Goal: Task Accomplishment & Management: Use online tool/utility

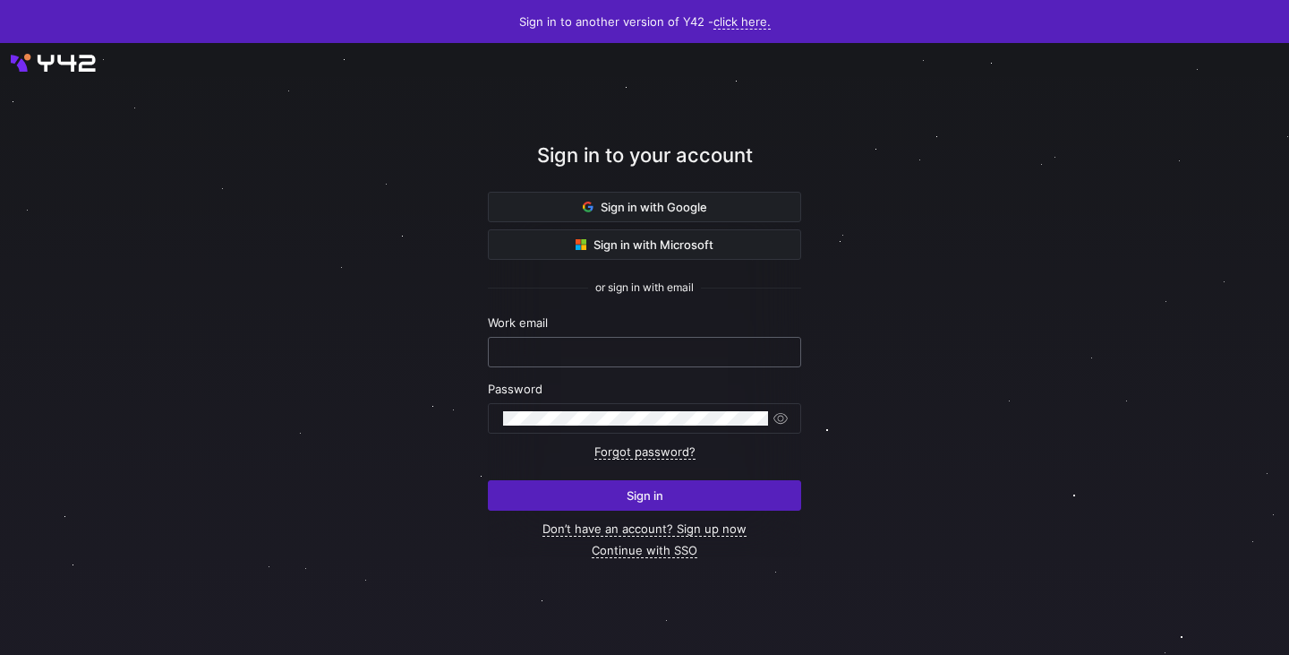
click at [619, 343] on div at bounding box center [644, 352] width 283 height 29
click at [619, 349] on div at bounding box center [644, 352] width 283 height 29
click at [619, 349] on input "text" at bounding box center [644, 352] width 283 height 14
type input "laurenskuiper@claut.nl"
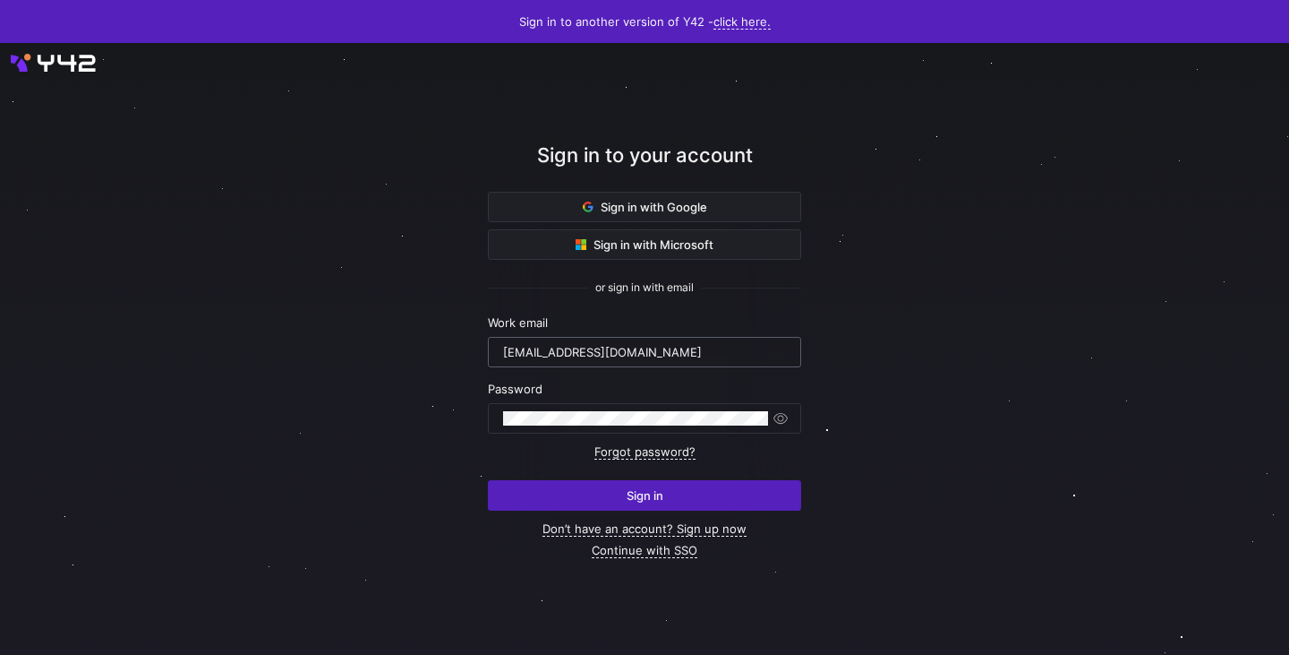
click at [614, 499] on span "submit" at bounding box center [645, 495] width 312 height 29
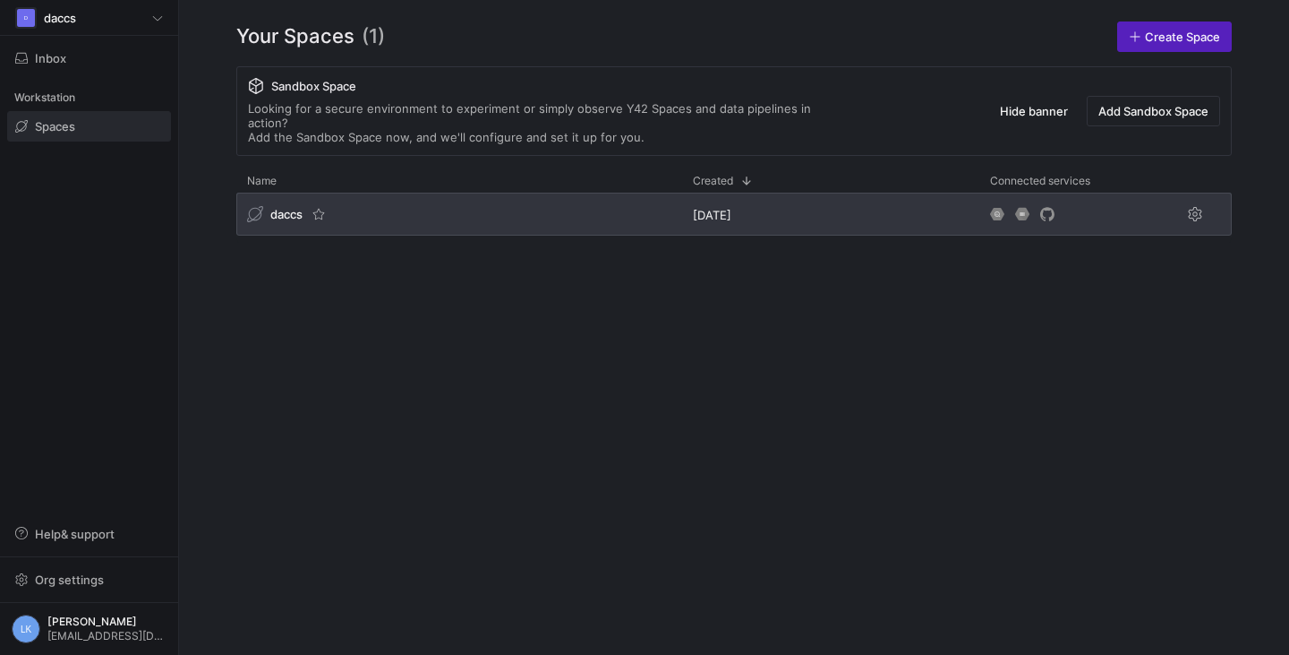
click at [278, 193] on div "daccs" at bounding box center [459, 214] width 446 height 43
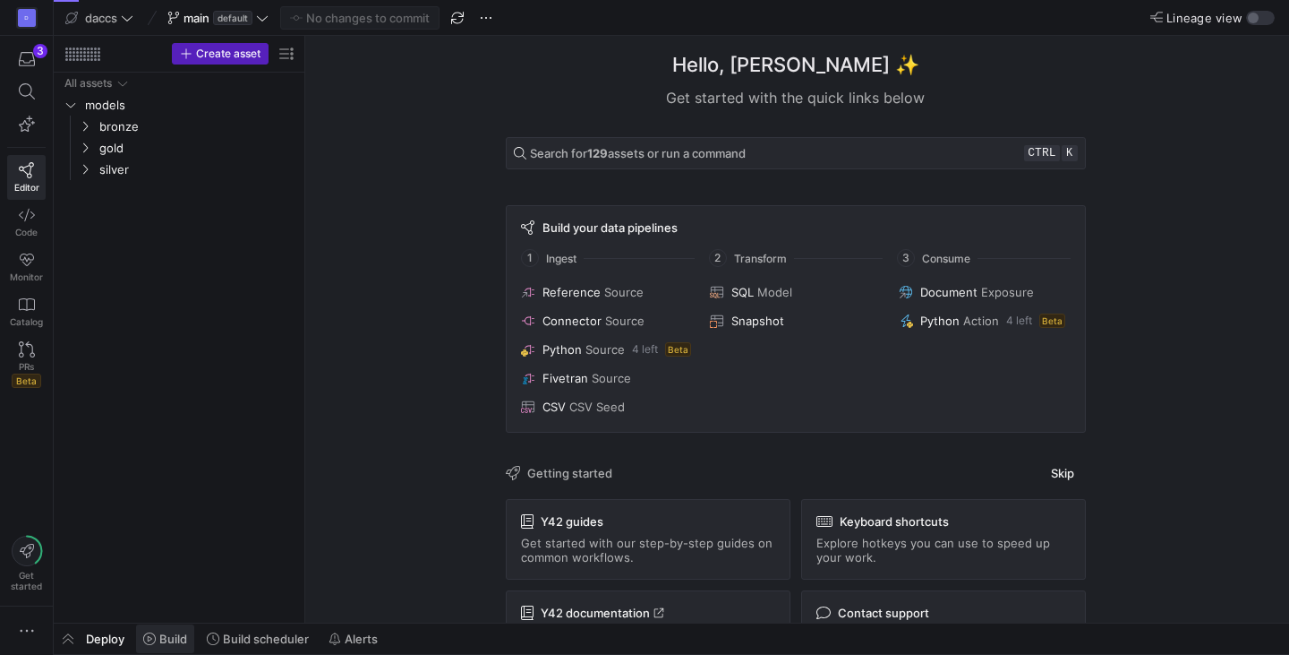
click at [171, 632] on span "Build" at bounding box center [173, 638] width 28 height 14
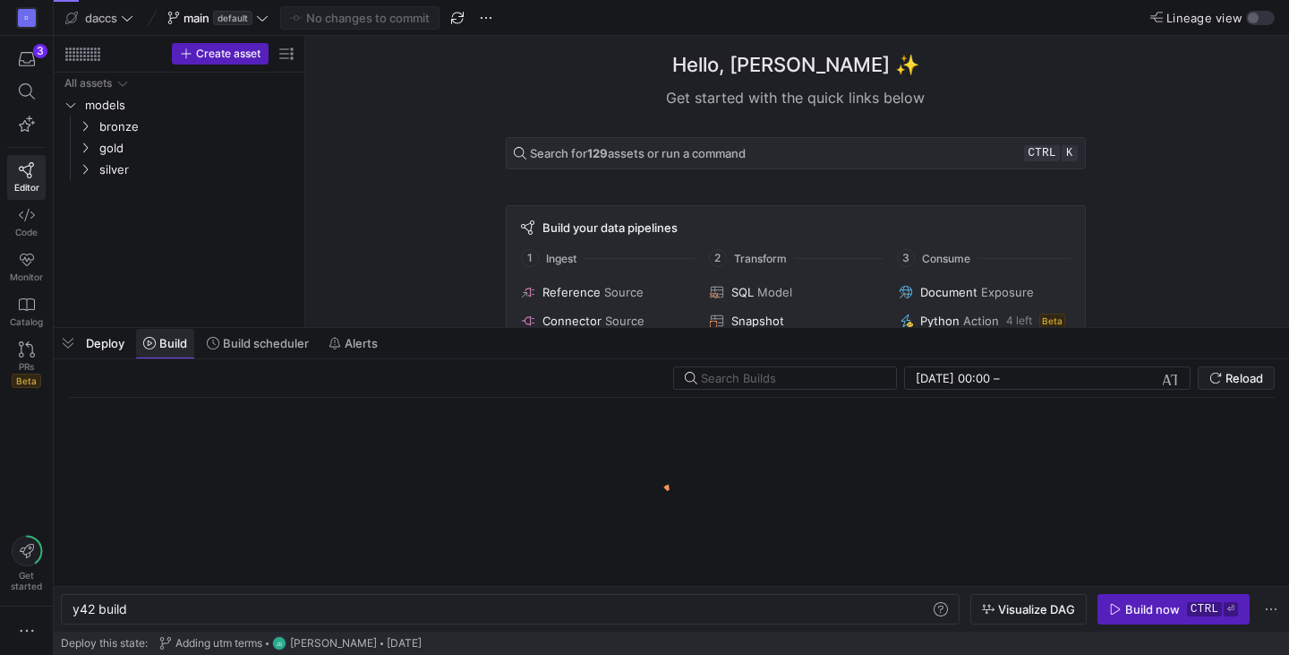
scroll to position [0, 54]
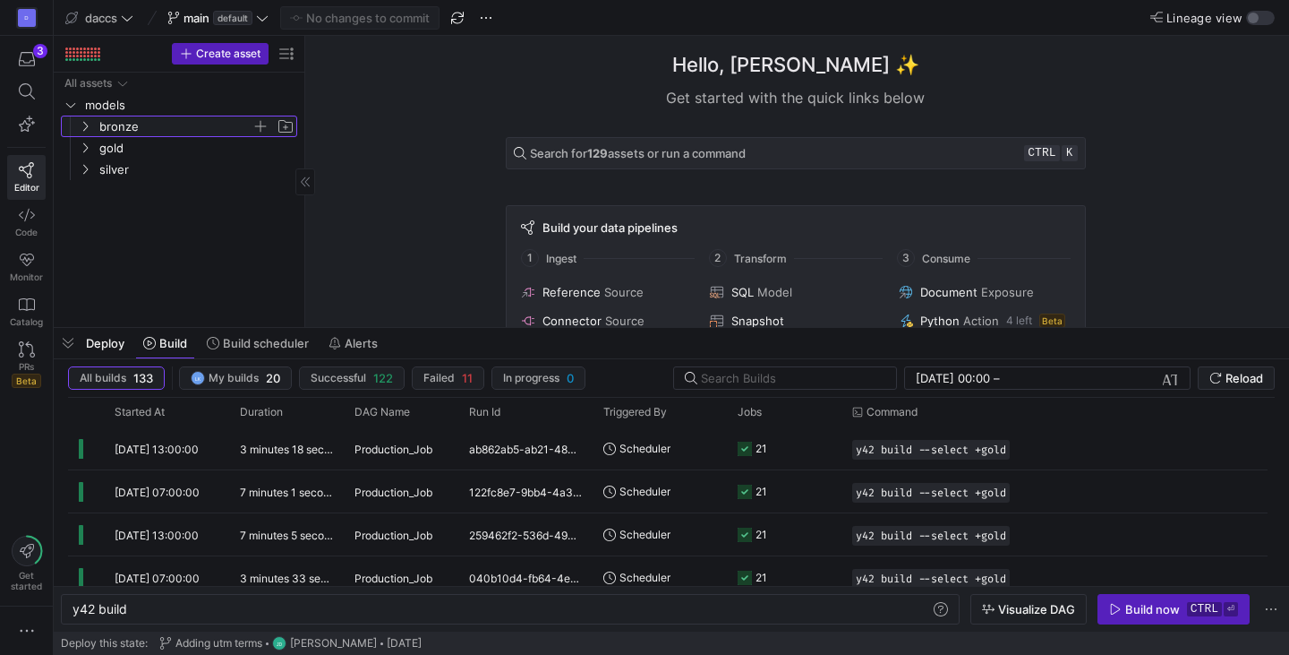
click at [91, 118] on span "bronze" at bounding box center [186, 126] width 220 height 20
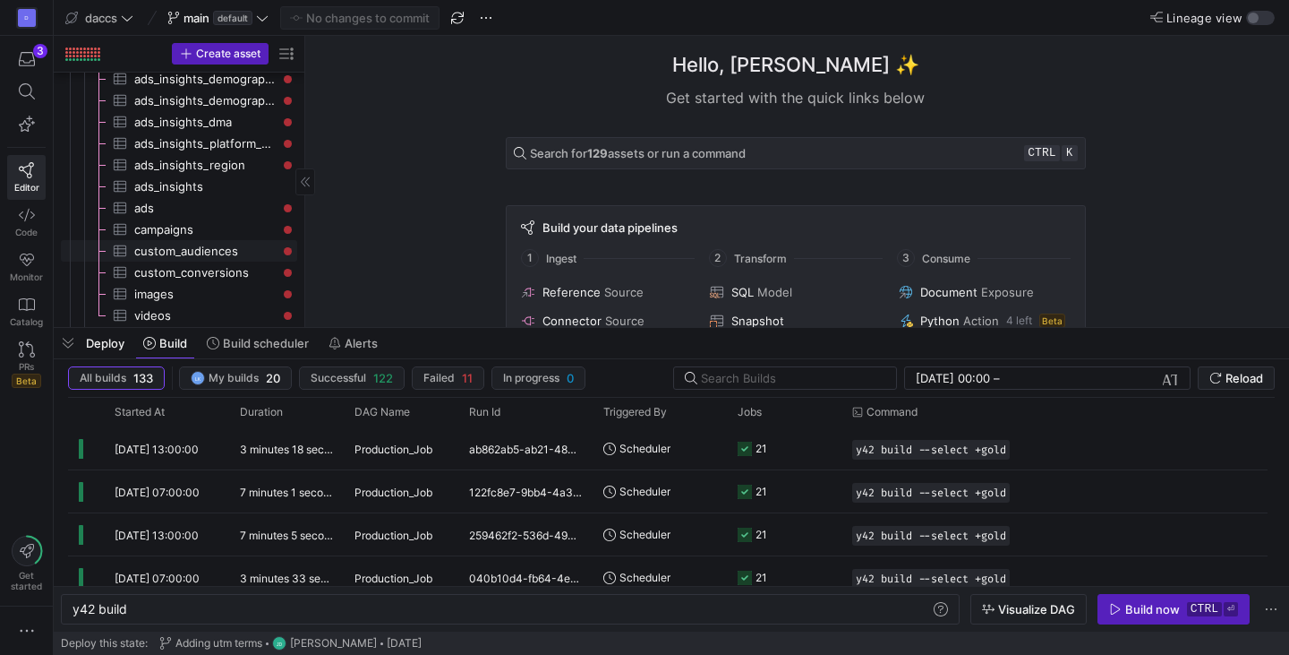
scroll to position [595, 0]
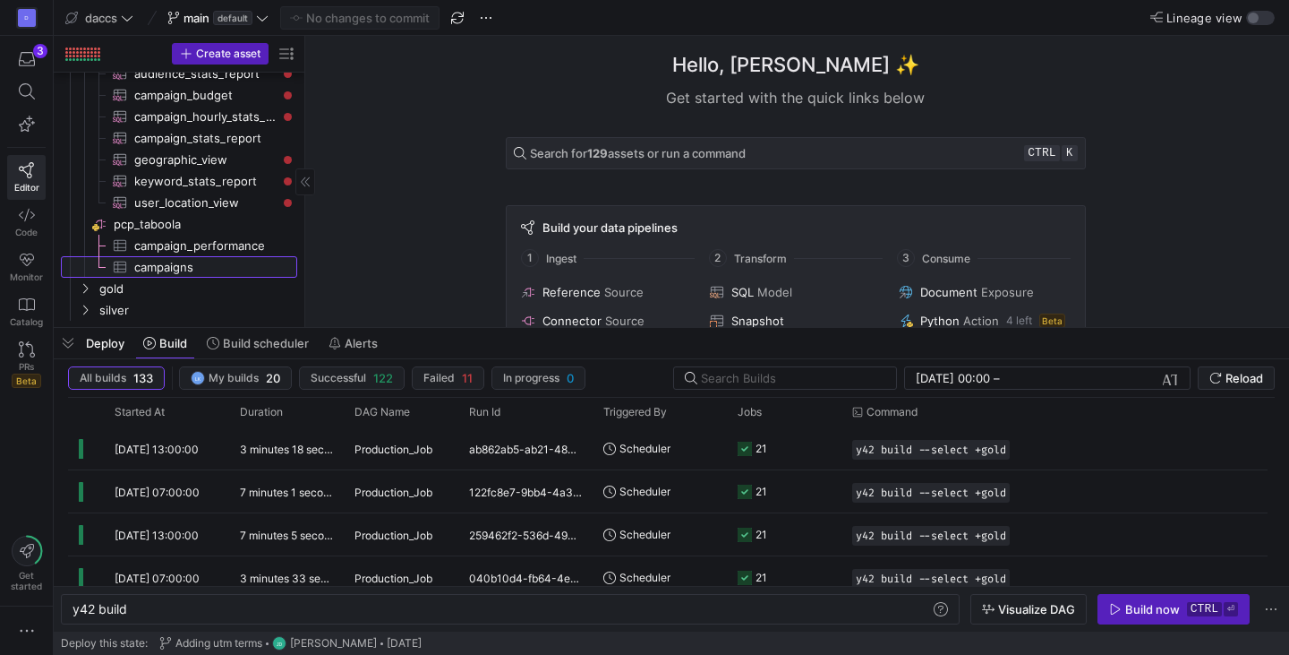
click at [168, 261] on span "campaigns​​​​​​​​​" at bounding box center [205, 267] width 142 height 21
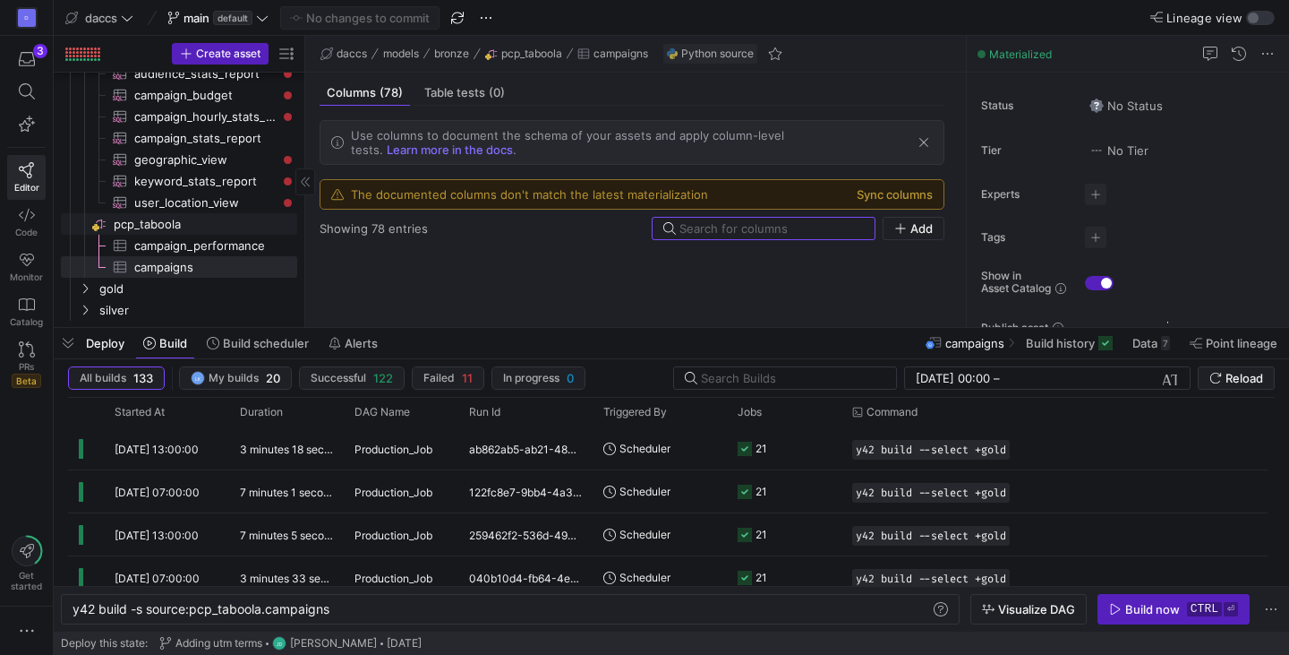
click at [147, 222] on span "pcp_taboola​​​​​​​​" at bounding box center [204, 224] width 181 height 21
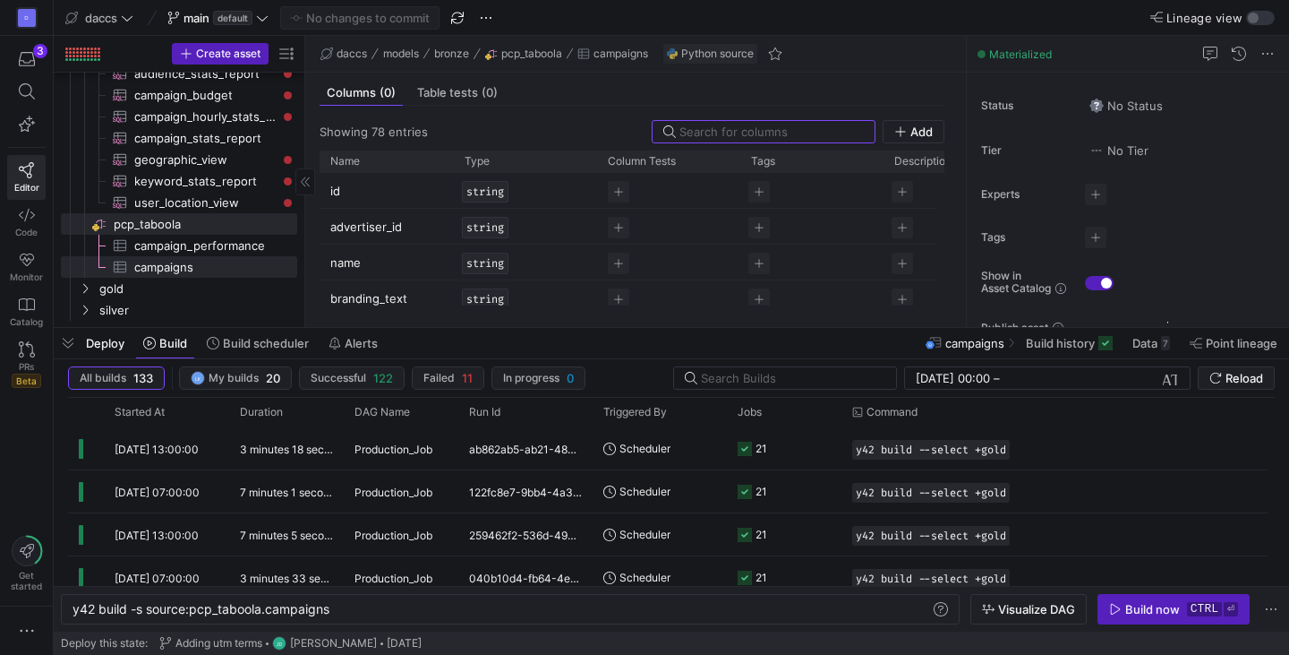
type textarea "y42 build"
